Goal: Transaction & Acquisition: Subscribe to service/newsletter

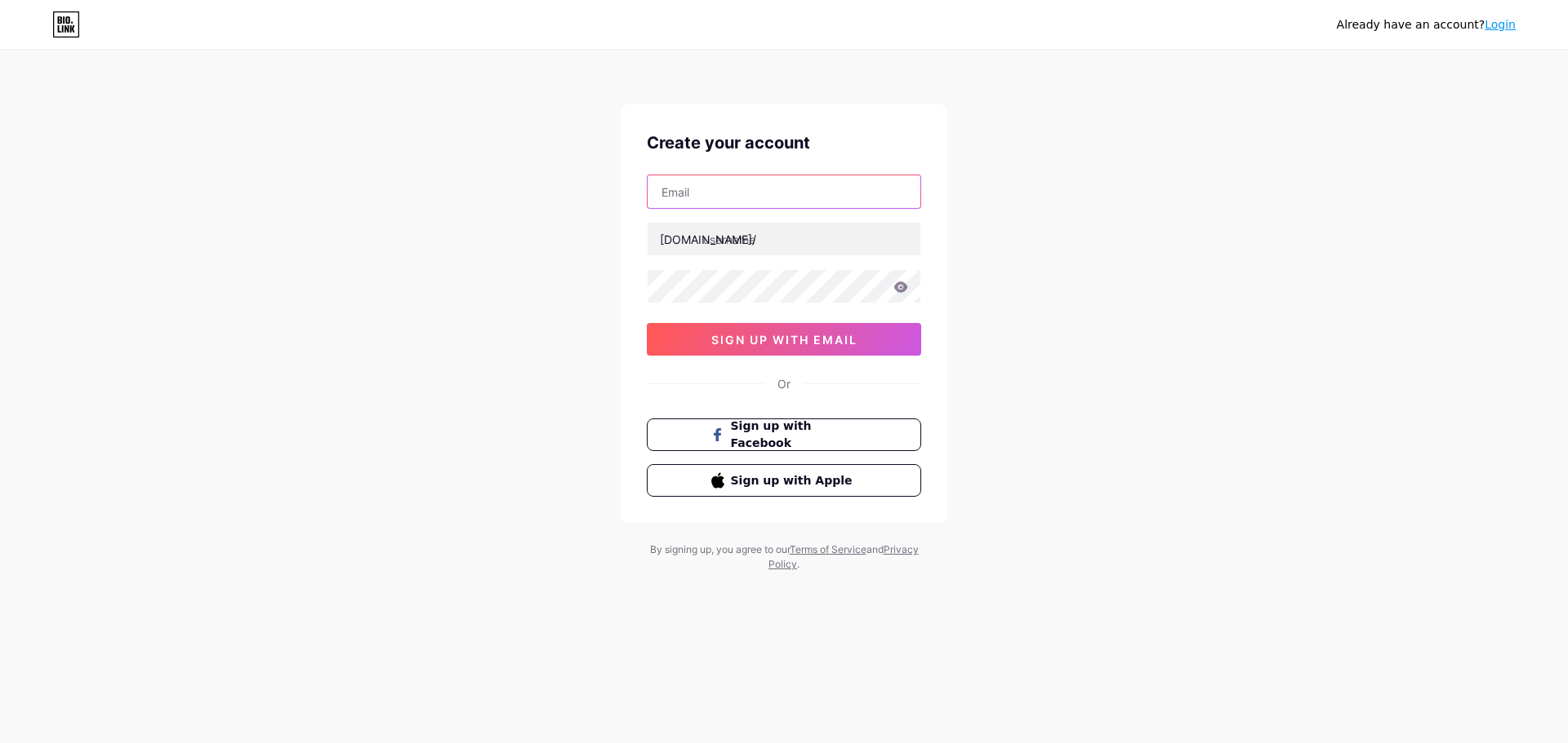
click at [752, 189] on input "text" at bounding box center [784, 192] width 273 height 33
type input "Sfs047183@gmail.com"
click at [818, 333] on span "sign up with email" at bounding box center [784, 340] width 146 height 14
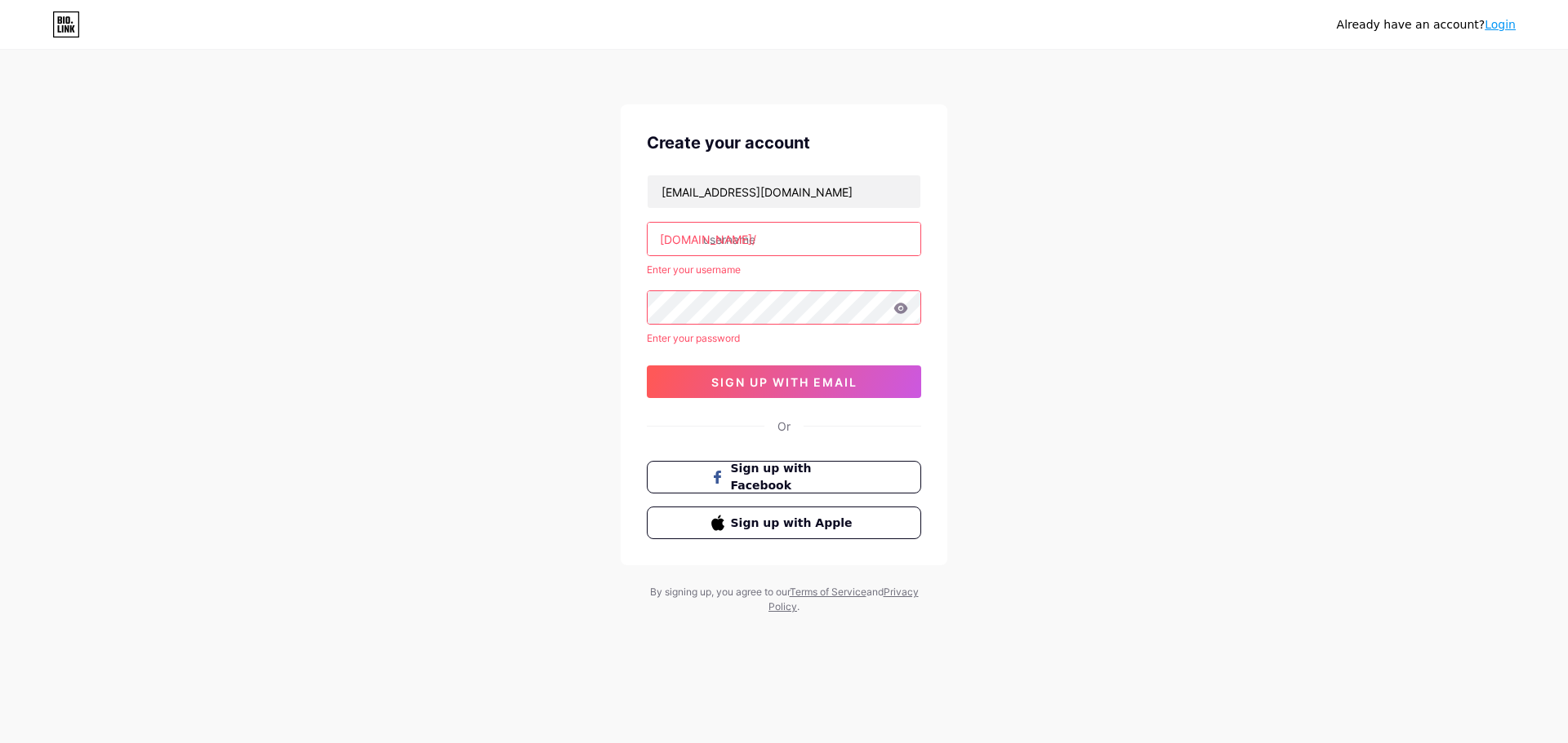
click at [801, 234] on input "text" at bounding box center [784, 239] width 273 height 33
drag, startPoint x: 789, startPoint y: 191, endPoint x: 579, endPoint y: 184, distance: 210.1
click at [579, 184] on div "Already have an account? Login Create your account Sfs047183@gmail.com bio.link…" at bounding box center [784, 333] width 1568 height 666
click at [834, 206] on input "Sfs047183@gmail.com" at bounding box center [784, 192] width 273 height 33
drag, startPoint x: 835, startPoint y: 195, endPoint x: 558, endPoint y: 184, distance: 277.2
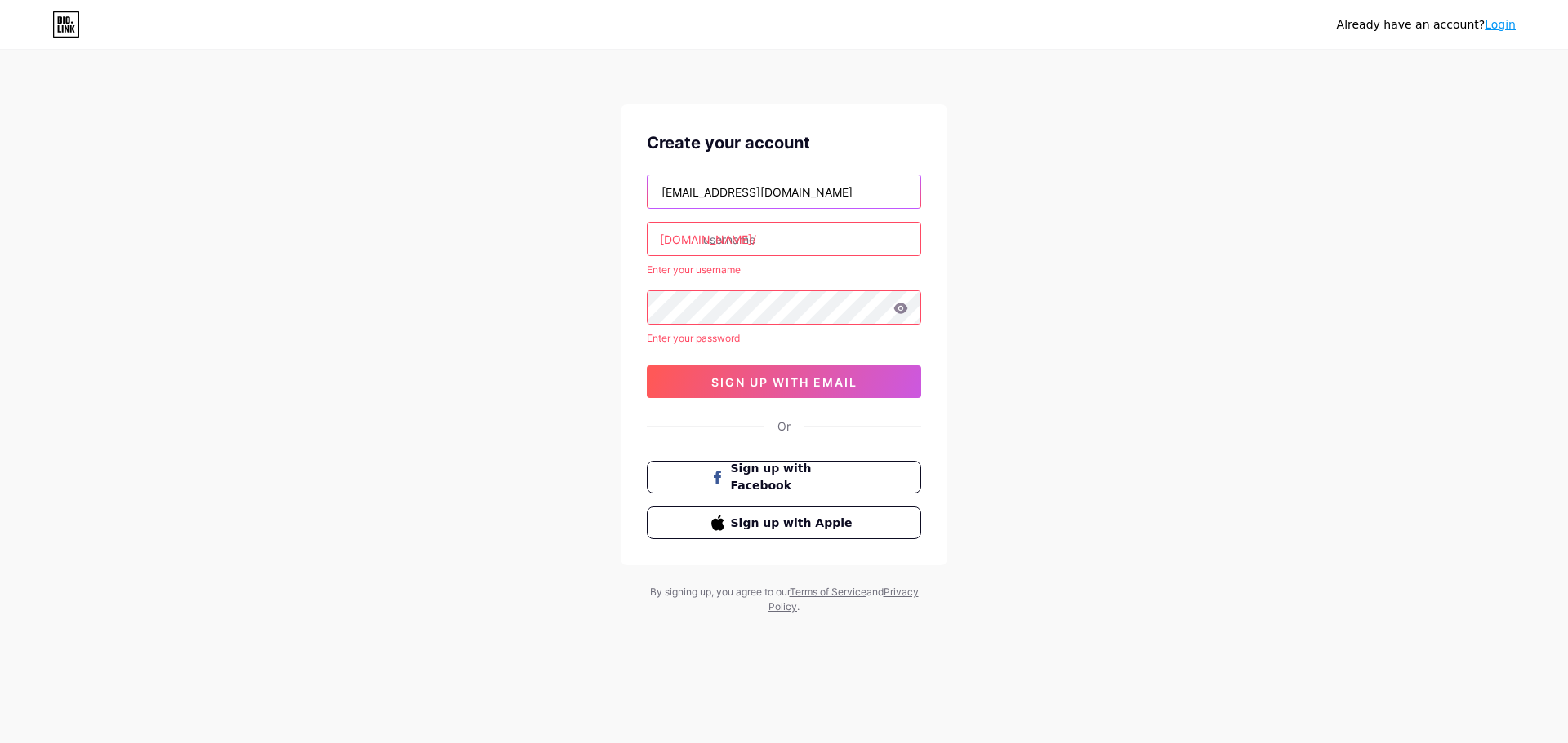
click at [558, 184] on div "Already have an account? Login Create your account Sfs047183@gmail.com bio.link…" at bounding box center [784, 333] width 1568 height 666
click at [1084, 274] on div "Already have an account? Login Create your account bio.link/ Enter your usernam…" at bounding box center [784, 333] width 1568 height 666
click at [758, 190] on input "text" at bounding box center [784, 192] width 273 height 33
type input "Sfs0471383@gmail.com"
click at [1019, 339] on div "Already have an account? Login Create your account Sfs0471383@gmail.com bio.lin…" at bounding box center [784, 333] width 1568 height 666
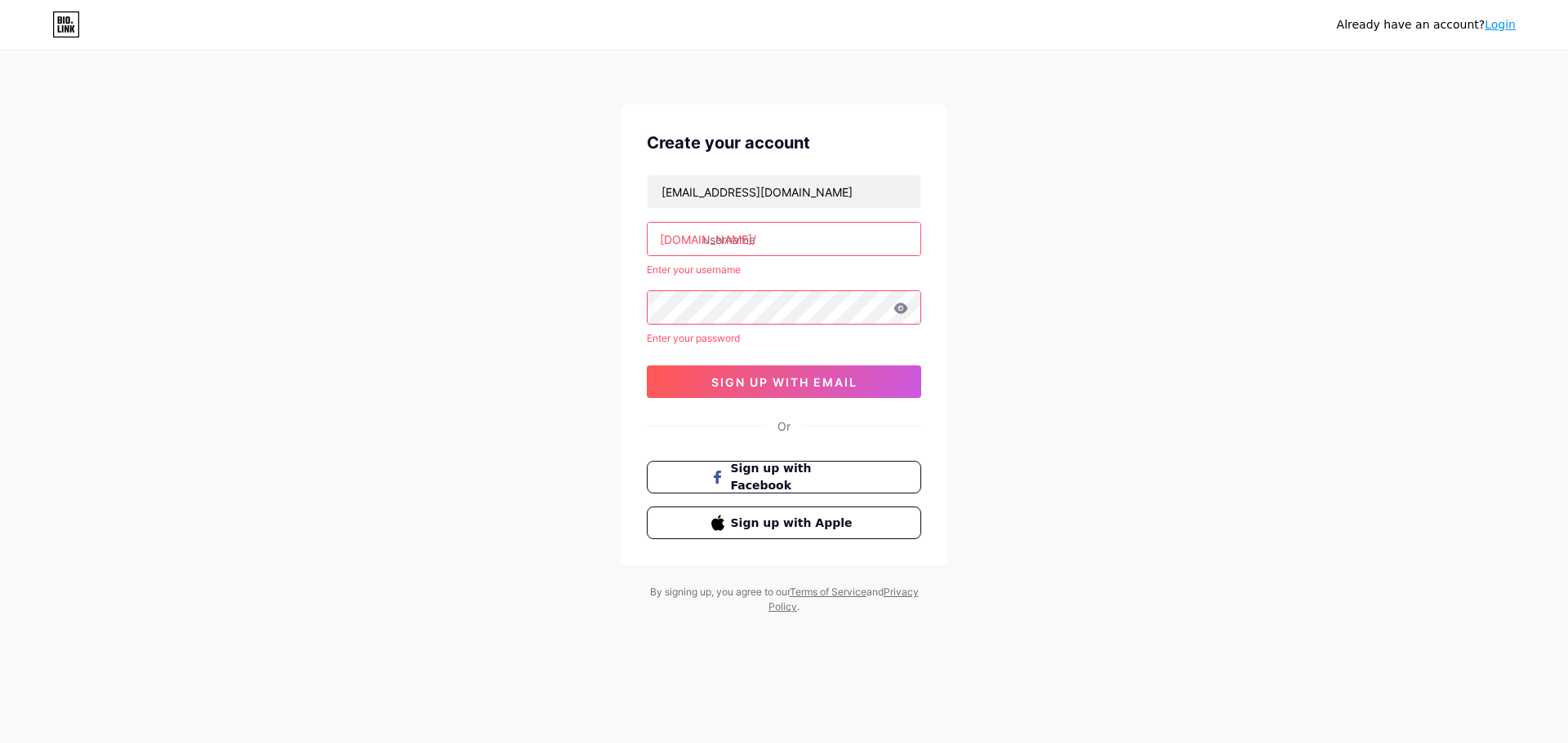
click at [1107, 328] on div "Already have an account? Login Create your account Sfs0471383@gmail.com bio.lin…" at bounding box center [784, 333] width 1568 height 666
click at [795, 235] on input "text" at bounding box center [784, 239] width 273 height 33
click at [1069, 311] on div "Already have an account? Login Create your account Sfs0471383@gmail.com bio.lin…" at bounding box center [784, 333] width 1568 height 666
drag, startPoint x: 853, startPoint y: 202, endPoint x: 491, endPoint y: 189, distance: 362.2
click at [491, 189] on div "Already have an account? Login Create your account Sfs0471383@gmail.com bio.lin…" at bounding box center [784, 333] width 1568 height 666
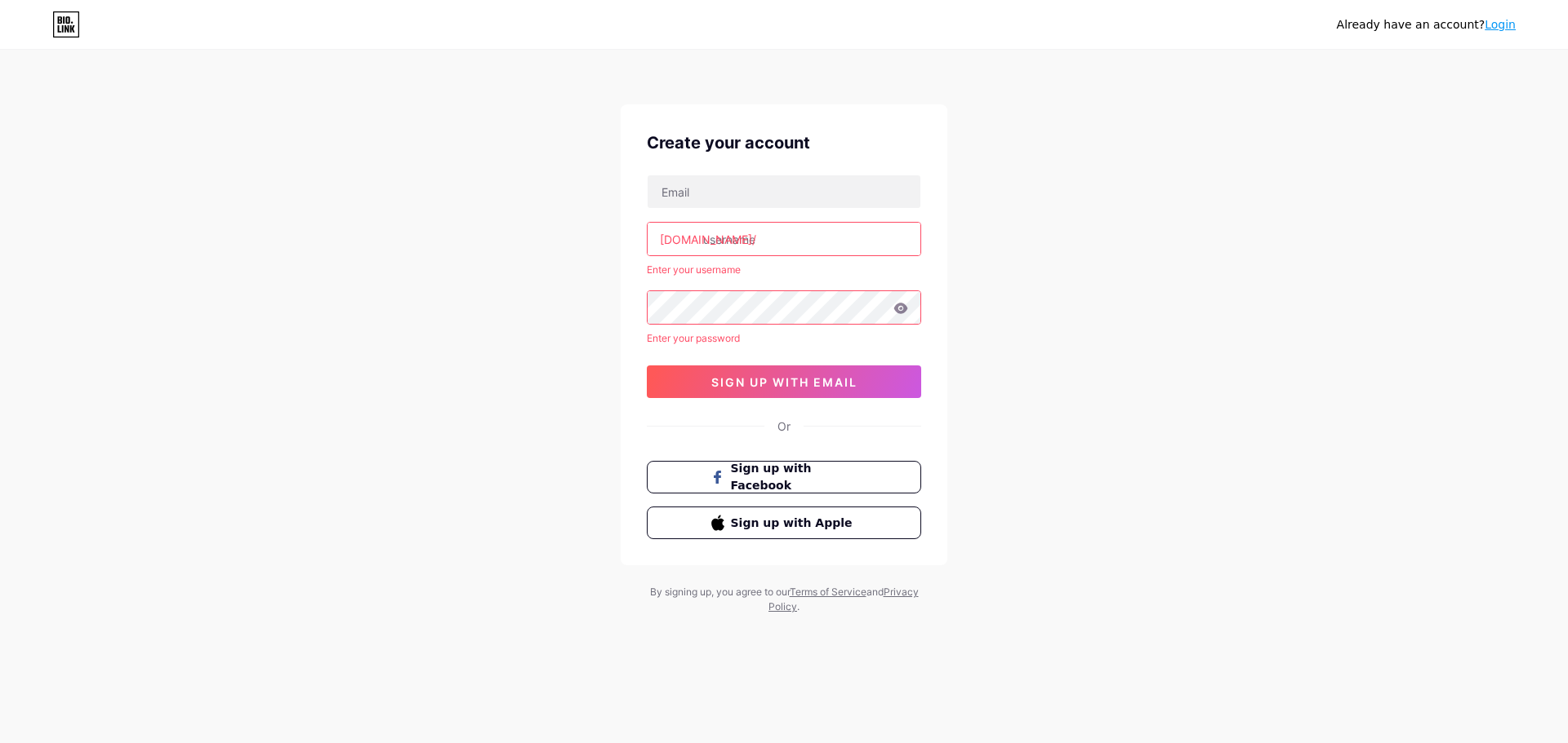
click at [1071, 273] on div "Already have an account? Login Create your account bio.link/ Enter your usernam…" at bounding box center [784, 333] width 1568 height 666
click at [768, 185] on input "text" at bounding box center [784, 192] width 273 height 33
click at [1096, 267] on div "Already have an account? Login Create your account bio.link/ Enter your usernam…" at bounding box center [784, 333] width 1568 height 666
